Goal: Task Accomplishment & Management: Use online tool/utility

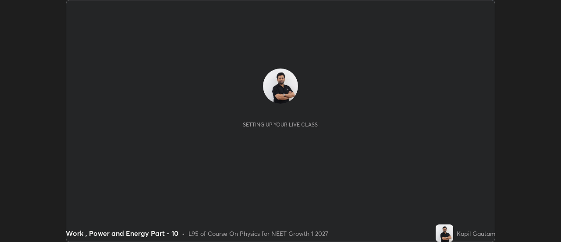
scroll to position [242, 561]
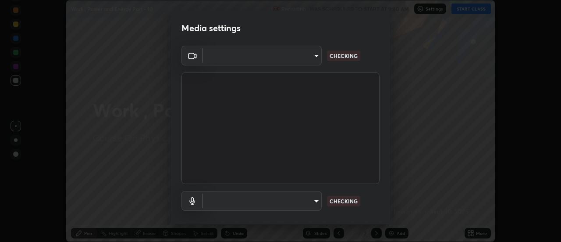
type input "6db99b6eec43879c9c37220b589585cee9a8a2a9ecad64e3b740b2de92d68dc4"
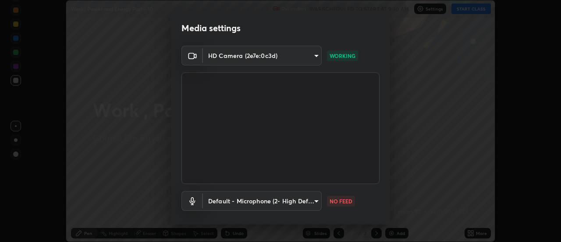
click at [303, 203] on body "Erase all Work , Power and Energy Part - 10 Recording WAS SCHEDULED TO START AT…" at bounding box center [280, 121] width 561 height 242
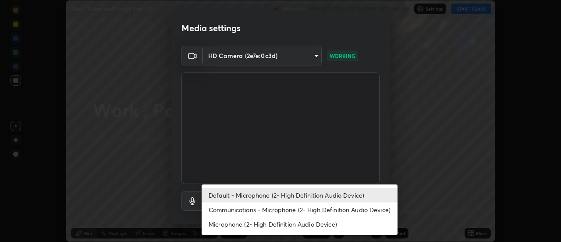
click at [278, 212] on li "Communications - Microphone (2- High Definition Audio Device)" at bounding box center [300, 209] width 196 height 14
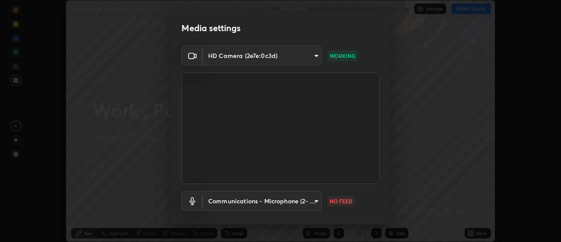
click at [288, 206] on body "Erase all Work , Power and Energy Part - 10 Recording WAS SCHEDULED TO START AT…" at bounding box center [280, 121] width 561 height 242
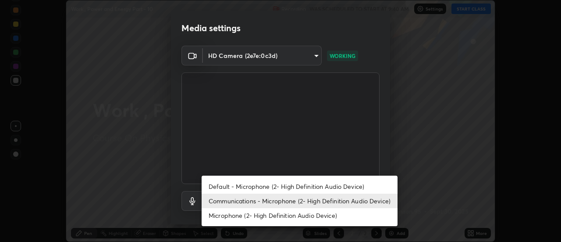
click at [284, 187] on li "Default - Microphone (2- High Definition Audio Device)" at bounding box center [300, 186] width 196 height 14
type input "default"
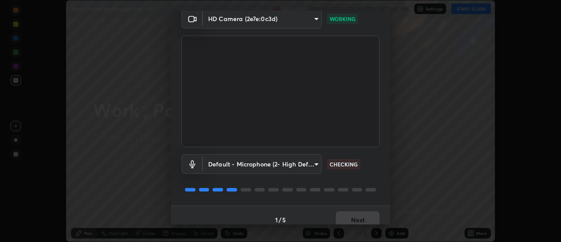
scroll to position [46, 0]
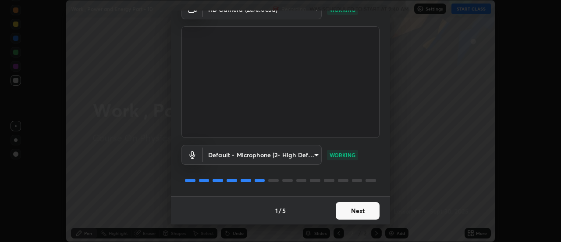
click at [352, 214] on button "Next" at bounding box center [358, 211] width 44 height 18
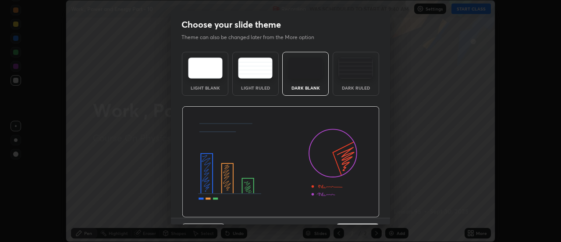
scroll to position [21, 0]
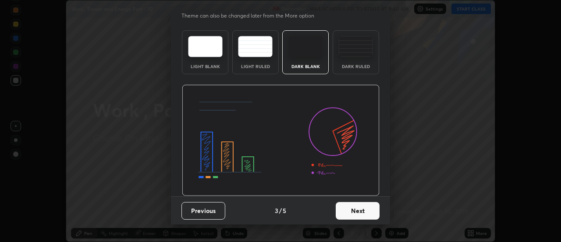
click at [366, 214] on button "Next" at bounding box center [358, 211] width 44 height 18
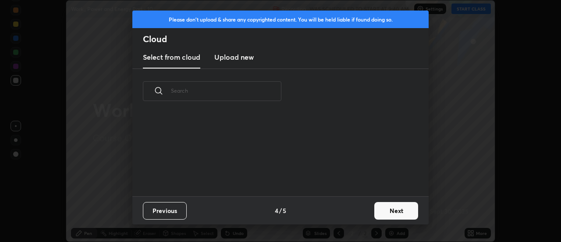
click at [376, 215] on button "Next" at bounding box center [396, 211] width 44 height 18
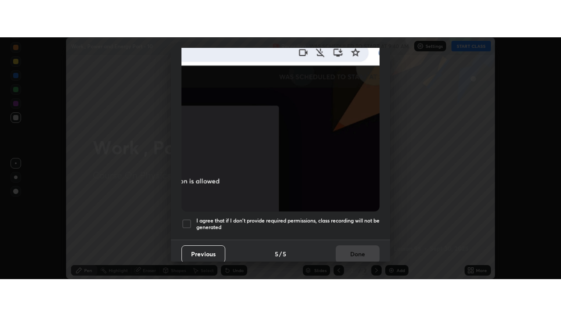
scroll to position [225, 0]
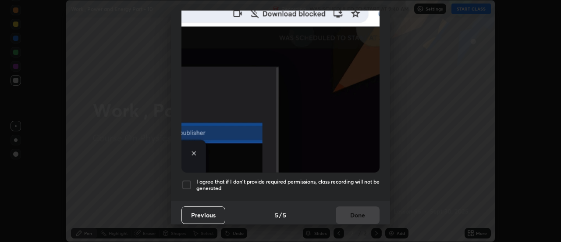
click at [185, 185] on div at bounding box center [187, 184] width 11 height 11
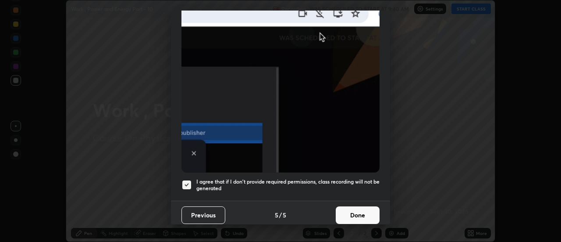
click at [348, 213] on button "Done" at bounding box center [358, 215] width 44 height 18
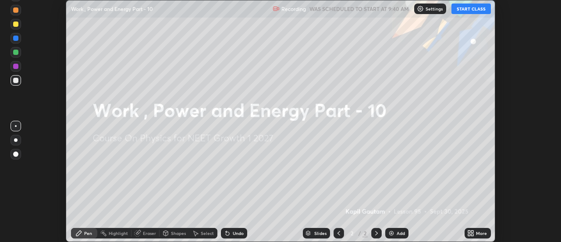
click at [470, 232] on icon at bounding box center [469, 231] width 2 height 2
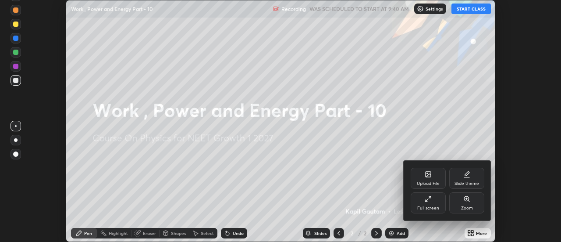
click at [426, 206] on div "Full screen" at bounding box center [428, 208] width 22 height 4
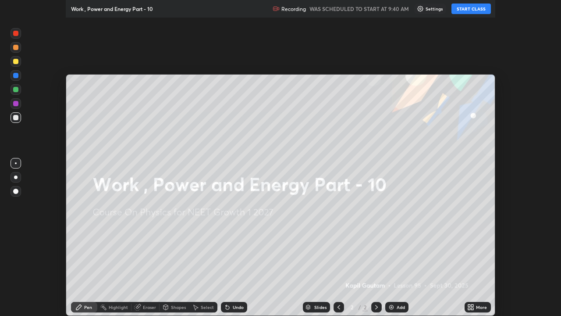
scroll to position [316, 561]
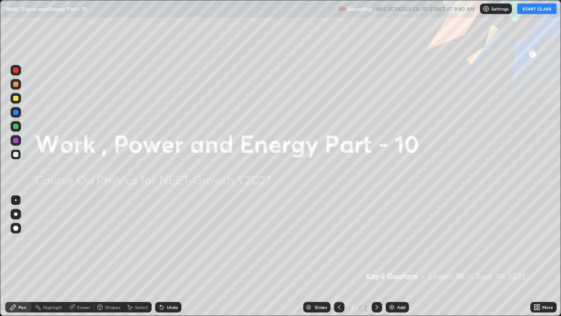
click at [394, 241] on img at bounding box center [391, 306] width 7 height 7
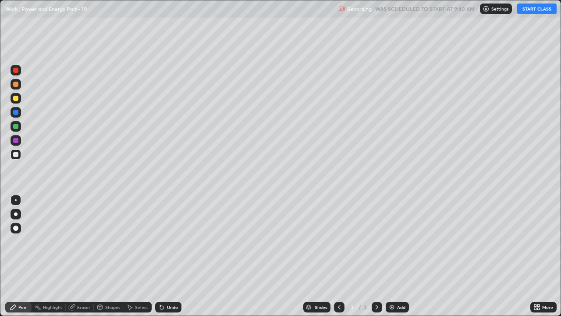
click at [530, 11] on button "START CLASS" at bounding box center [536, 9] width 39 height 11
click at [16, 214] on div at bounding box center [16, 214] width 4 height 4
click at [16, 98] on div at bounding box center [15, 98] width 5 height 5
click at [15, 127] on div at bounding box center [15, 126] width 5 height 5
click at [174, 241] on div "Undo" at bounding box center [168, 307] width 26 height 11
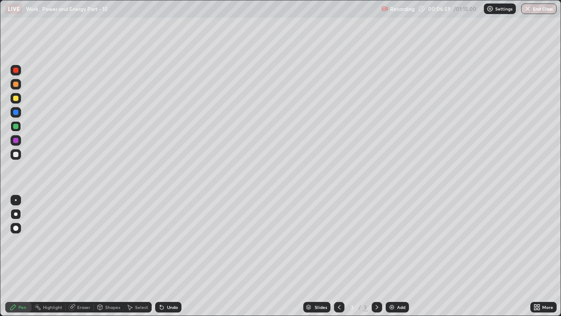
click at [172, 241] on div "Undo" at bounding box center [172, 307] width 11 height 4
click at [167, 241] on div "Undo" at bounding box center [172, 307] width 11 height 4
click at [399, 241] on div "Add" at bounding box center [397, 307] width 23 height 11
click at [338, 241] on icon at bounding box center [339, 306] width 7 height 7
click at [376, 241] on icon at bounding box center [377, 306] width 7 height 7
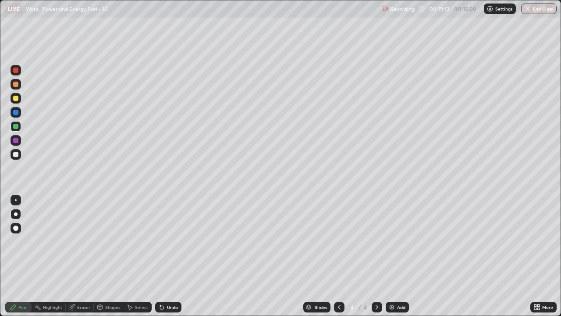
click at [393, 241] on img at bounding box center [391, 306] width 7 height 7
click at [14, 157] on div at bounding box center [15, 154] width 5 height 5
click at [395, 241] on div "Add" at bounding box center [397, 307] width 23 height 11
click at [399, 241] on div "Add" at bounding box center [401, 307] width 8 height 4
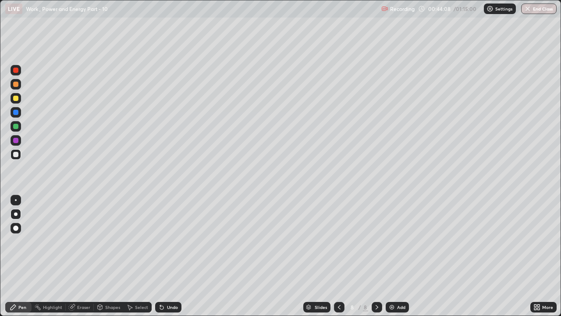
click at [338, 241] on icon at bounding box center [339, 306] width 7 height 7
click at [376, 241] on icon at bounding box center [377, 306] width 7 height 7
click at [392, 241] on img at bounding box center [391, 306] width 7 height 7
click at [17, 98] on div at bounding box center [15, 98] width 5 height 5
click at [17, 156] on div at bounding box center [15, 154] width 5 height 5
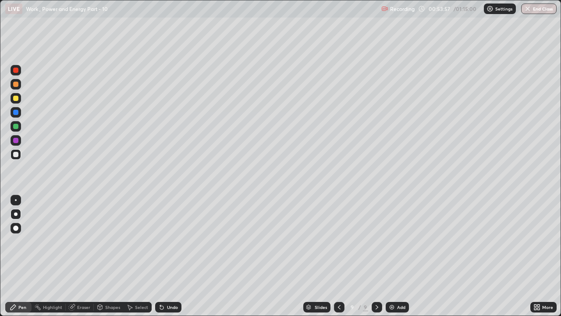
click at [338, 241] on icon at bounding box center [339, 306] width 7 height 7
click at [17, 131] on div at bounding box center [16, 126] width 11 height 11
click at [376, 241] on icon at bounding box center [377, 306] width 7 height 7
click at [338, 241] on div at bounding box center [339, 307] width 11 height 11
click at [376, 241] on icon at bounding box center [377, 306] width 7 height 7
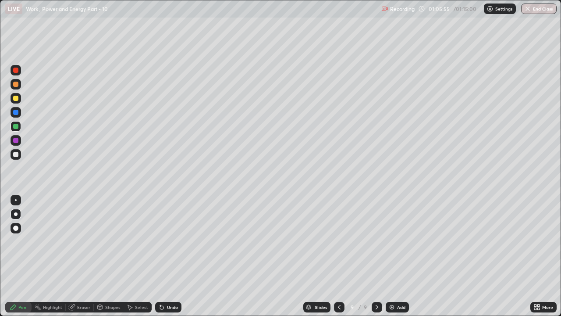
click at [398, 241] on div "Add" at bounding box center [401, 307] width 8 height 4
click at [338, 241] on icon at bounding box center [339, 307] width 3 height 4
click at [378, 241] on icon at bounding box center [377, 306] width 7 height 7
click at [395, 241] on div "Add" at bounding box center [397, 307] width 23 height 11
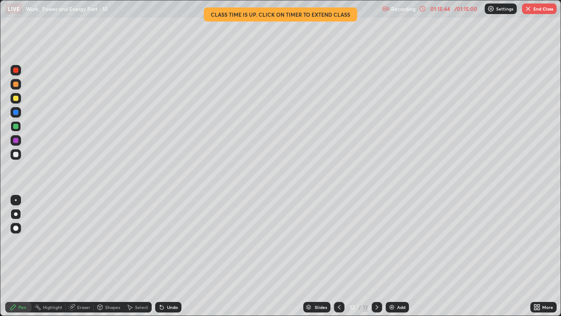
click at [541, 8] on button "End Class" at bounding box center [539, 9] width 35 height 11
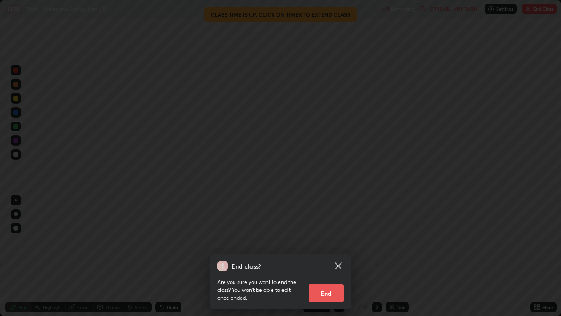
click at [333, 241] on button "End" at bounding box center [326, 293] width 35 height 18
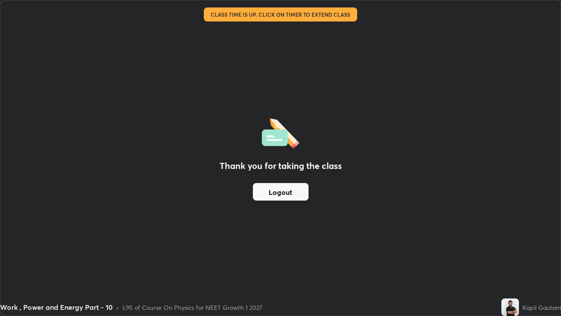
click at [296, 194] on button "Logout" at bounding box center [281, 192] width 56 height 18
